Goal: Task Accomplishment & Management: Manage account settings

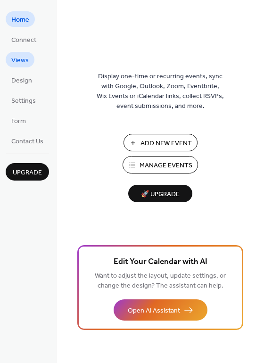
click at [19, 53] on link "Views" at bounding box center [20, 60] width 29 height 16
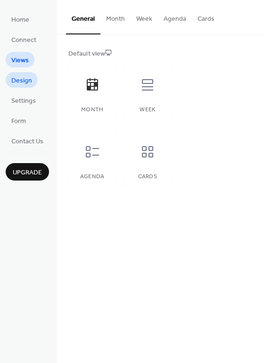
click at [24, 84] on span "Design" at bounding box center [21, 81] width 21 height 10
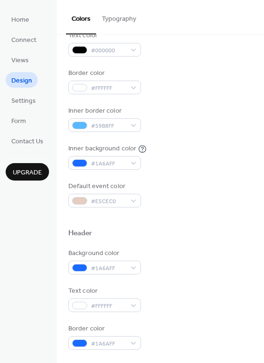
scroll to position [141, 0]
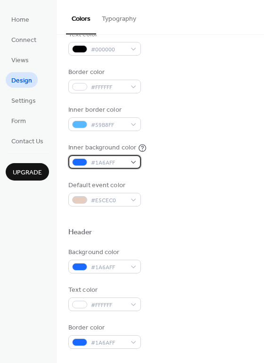
click at [103, 160] on span "#1A6AFF" at bounding box center [108, 163] width 35 height 10
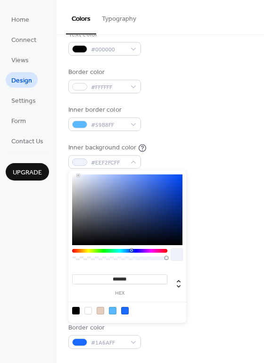
type input "*******"
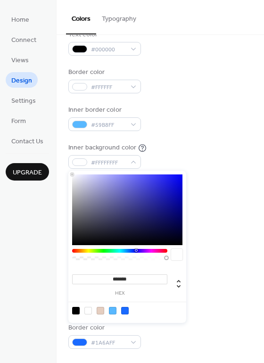
drag, startPoint x: 95, startPoint y: 190, endPoint x: 67, endPoint y: 162, distance: 39.4
click at [67, 162] on body "Home Connect Views Design Settings Form Contact Us Upgrade Design Upgrade Color…" at bounding box center [132, 181] width 264 height 363
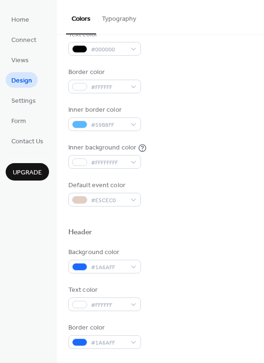
click at [192, 131] on div "Background color #FFFFFF Text color #000000 Border color #FFFFFF Inner border c…" at bounding box center [160, 99] width 184 height 215
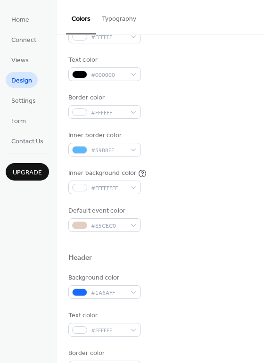
scroll to position [124, 0]
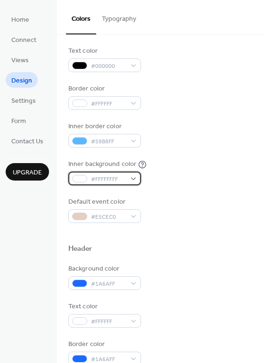
click at [116, 176] on span "#FFFFFFFF" at bounding box center [108, 180] width 35 height 10
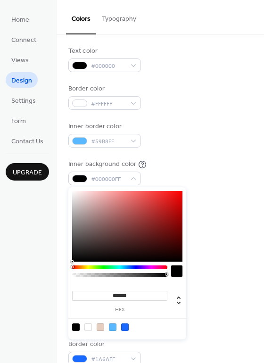
drag, startPoint x: 122, startPoint y: 234, endPoint x: 199, endPoint y: 268, distance: 84.3
click at [199, 268] on body "Home Connect Views Design Settings Form Contact Us Upgrade Design Upgrade Color…" at bounding box center [132, 181] width 264 height 363
click at [123, 328] on div at bounding box center [125, 328] width 8 height 8
type input "*******"
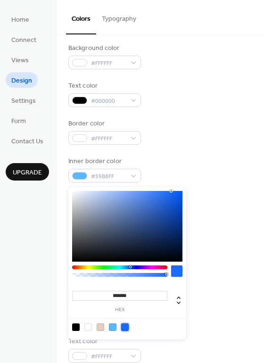
scroll to position [0, 0]
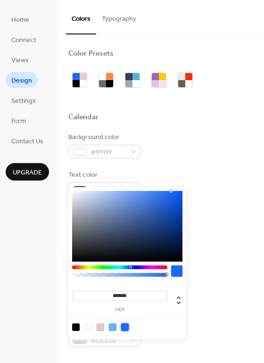
click at [123, 18] on button "Typography" at bounding box center [119, 17] width 46 height 34
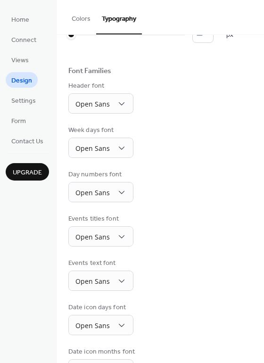
scroll to position [45, 0]
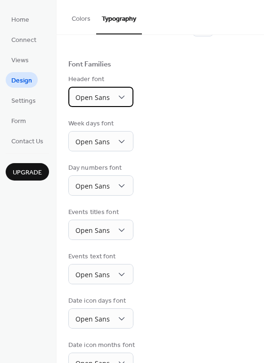
click at [113, 101] on div "Open Sans" at bounding box center [100, 97] width 65 height 20
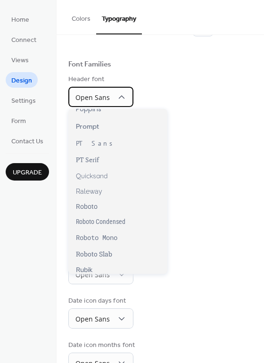
scroll to position [692, 0]
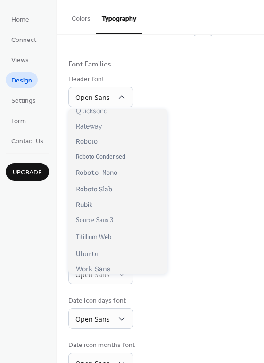
click at [165, 146] on div "Week days font Open Sans" at bounding box center [160, 135] width 184 height 33
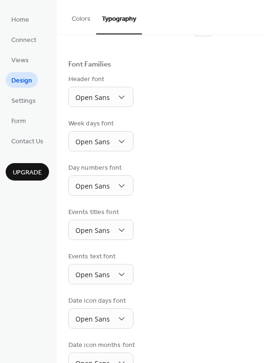
scroll to position [69, 0]
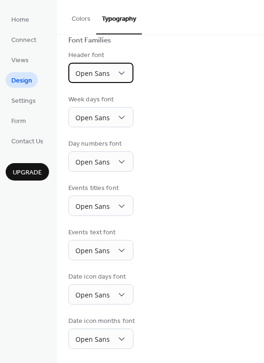
click at [111, 71] on div "Open Sans" at bounding box center [100, 73] width 65 height 20
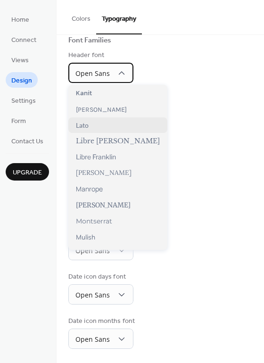
scroll to position [692, 0]
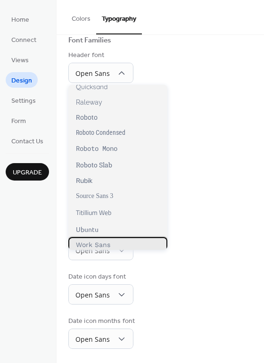
click at [105, 244] on span "Work Sans" at bounding box center [93, 245] width 34 height 8
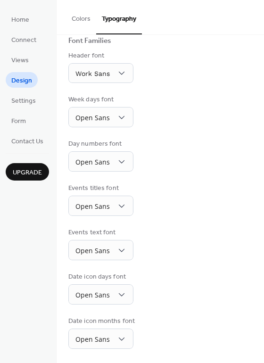
scroll to position [68, 0]
click at [105, 119] on span "Open Sans" at bounding box center [93, 117] width 34 height 9
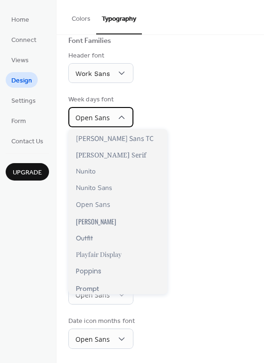
scroll to position [489, 0]
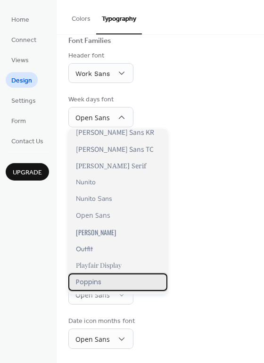
click at [97, 278] on span "Poppins" at bounding box center [88, 282] width 25 height 10
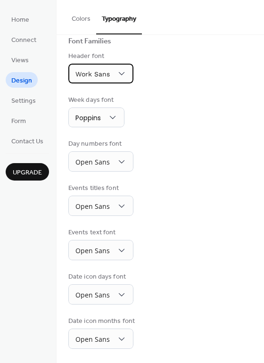
click at [102, 83] on div "Work Sans" at bounding box center [100, 74] width 65 height 20
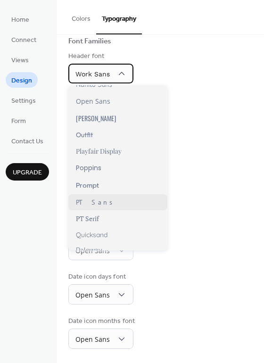
scroll to position [576, 0]
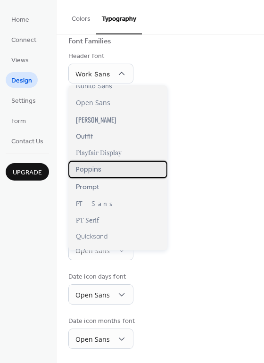
click at [93, 169] on span "Poppins" at bounding box center [88, 170] width 25 height 10
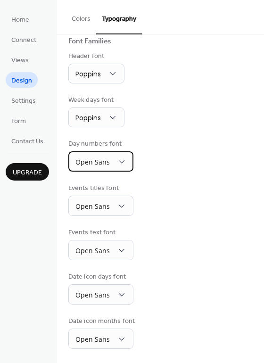
click at [99, 168] on span "Open Sans" at bounding box center [93, 163] width 34 height 13
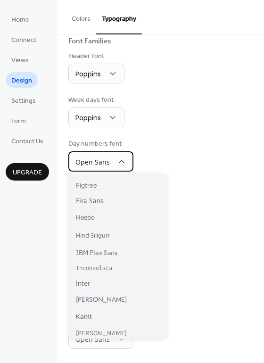
scroll to position [0, 0]
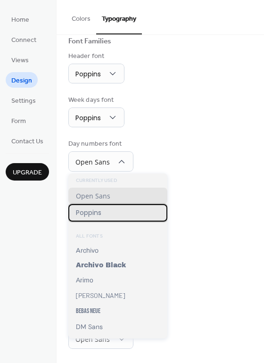
click at [97, 210] on span "Poppins" at bounding box center [88, 213] width 25 height 10
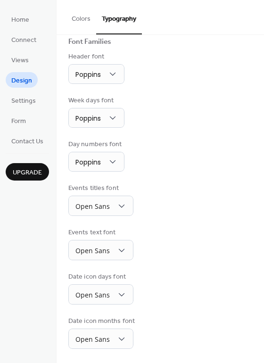
scroll to position [67, 0]
click at [95, 213] on span "Open Sans" at bounding box center [93, 207] width 34 height 13
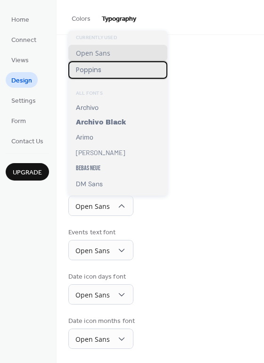
click at [103, 72] on div "Poppins" at bounding box center [117, 69] width 99 height 17
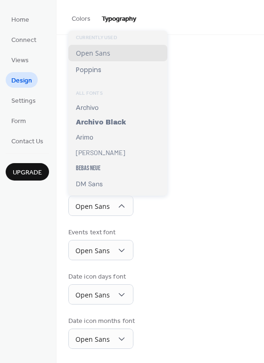
scroll to position [67, 0]
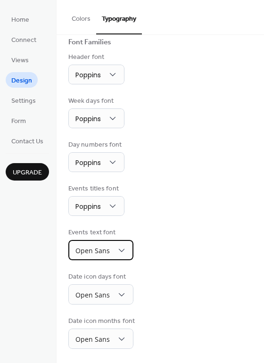
click at [100, 252] on span "Open Sans" at bounding box center [93, 250] width 34 height 9
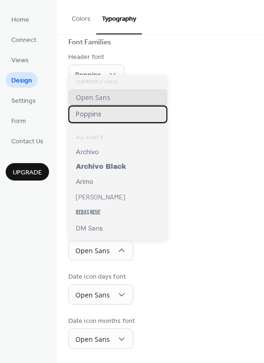
click at [109, 113] on div "Poppins" at bounding box center [117, 114] width 99 height 17
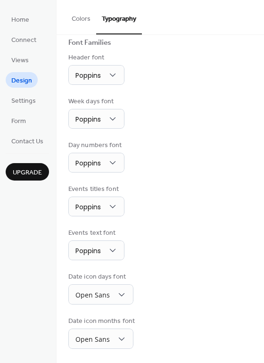
scroll to position [67, 0]
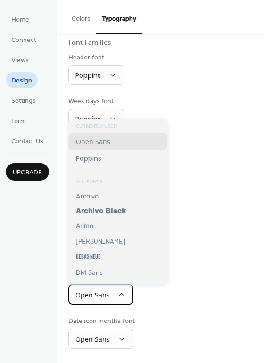
click at [103, 295] on span "Open Sans" at bounding box center [93, 295] width 34 height 9
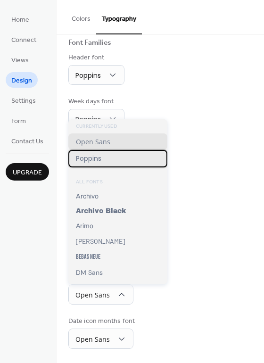
click at [101, 156] on span "Poppins" at bounding box center [88, 159] width 25 height 10
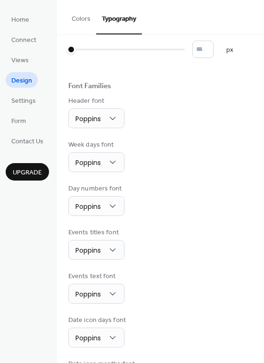
scroll to position [66, 0]
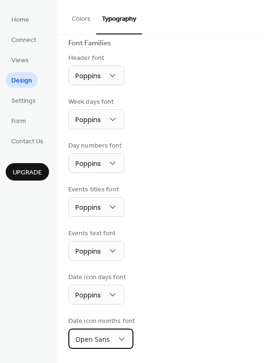
click at [127, 329] on div "Open Sans" at bounding box center [100, 339] width 65 height 20
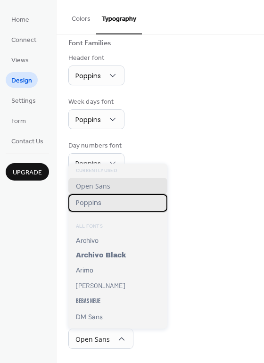
click at [119, 202] on div "Poppins" at bounding box center [117, 202] width 99 height 17
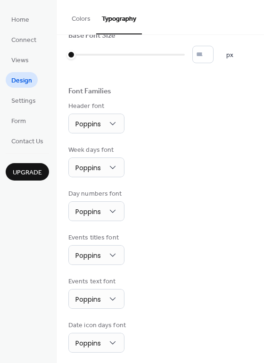
scroll to position [0, 0]
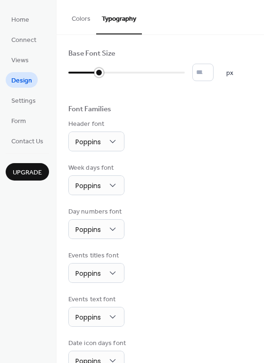
type input "**"
drag, startPoint x: 71, startPoint y: 72, endPoint x: 106, endPoint y: 70, distance: 35.0
click at [106, 70] on div at bounding box center [90, 72] width 44 height 15
click at [83, 17] on button "Colors" at bounding box center [81, 17] width 30 height 34
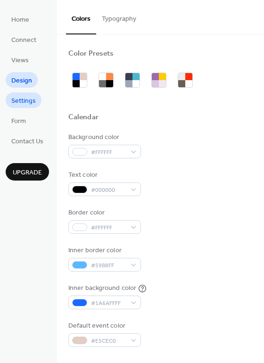
click at [25, 101] on span "Settings" at bounding box center [23, 101] width 25 height 10
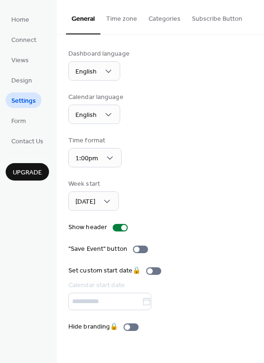
click at [163, 120] on div "Calendar language English" at bounding box center [160, 108] width 184 height 32
click at [117, 160] on div "1:00pm" at bounding box center [94, 157] width 53 height 19
click at [192, 151] on div "Time format 1:00pm" at bounding box center [160, 152] width 184 height 32
click at [119, 19] on button "Time zone" at bounding box center [122, 17] width 42 height 34
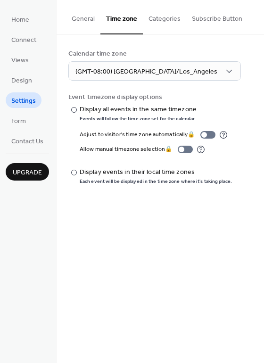
click at [173, 23] on button "Categories" at bounding box center [164, 17] width 43 height 34
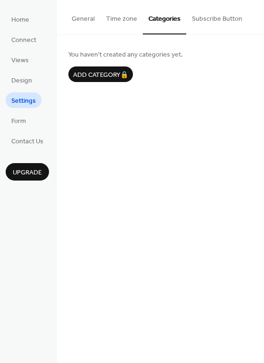
click at [202, 23] on button "Subscribe Button" at bounding box center [217, 17] width 62 height 34
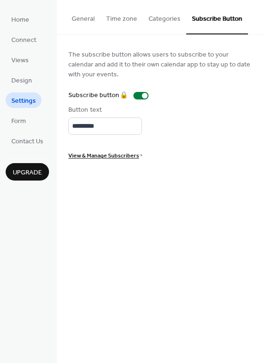
click at [82, 24] on button "General" at bounding box center [83, 17] width 34 height 34
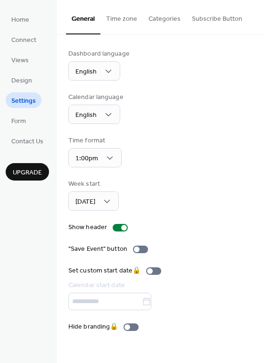
click at [167, 21] on button "Categories" at bounding box center [164, 17] width 43 height 34
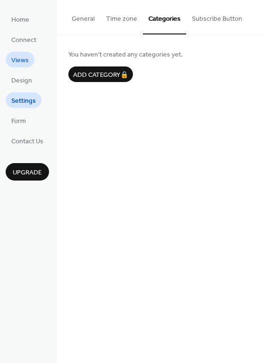
click at [26, 63] on span "Views" at bounding box center [19, 61] width 17 height 10
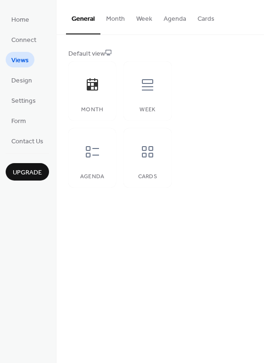
click at [119, 24] on button "Month" at bounding box center [116, 17] width 30 height 34
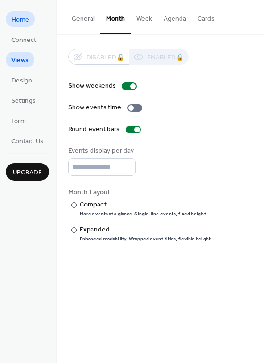
click at [16, 15] on span "Home" at bounding box center [20, 20] width 18 height 10
